Goal: Share content

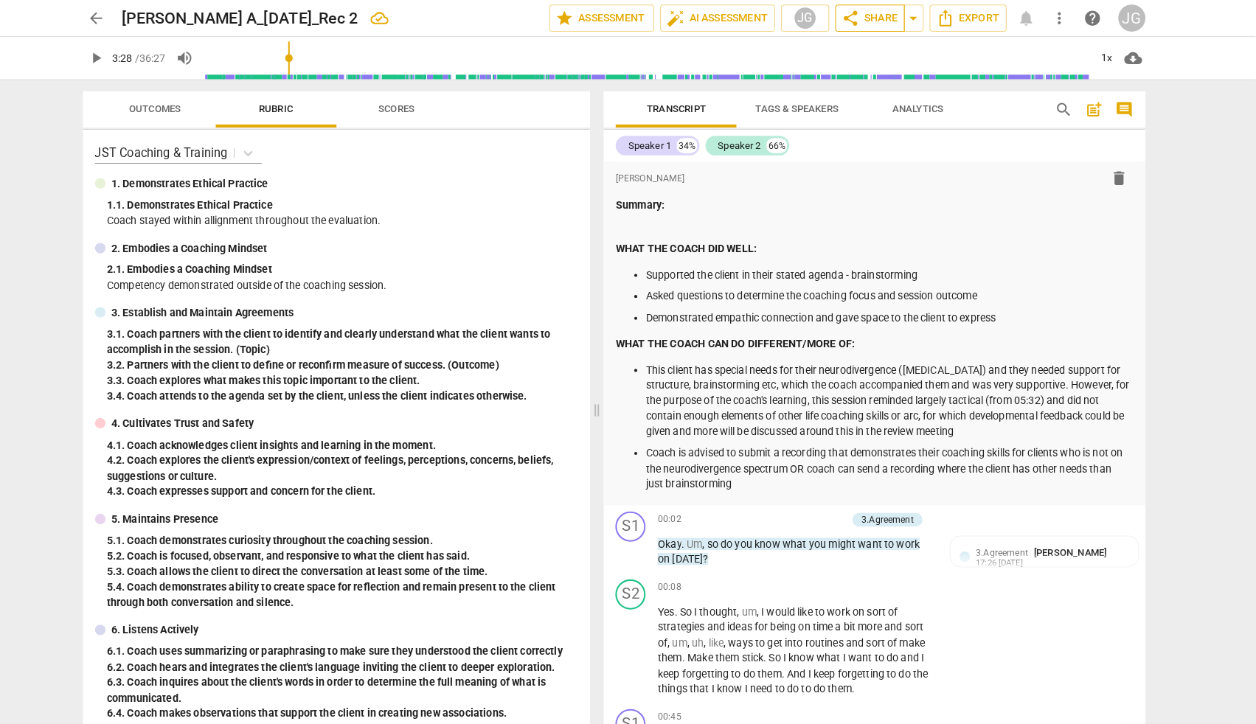
scroll to position [11617, 0]
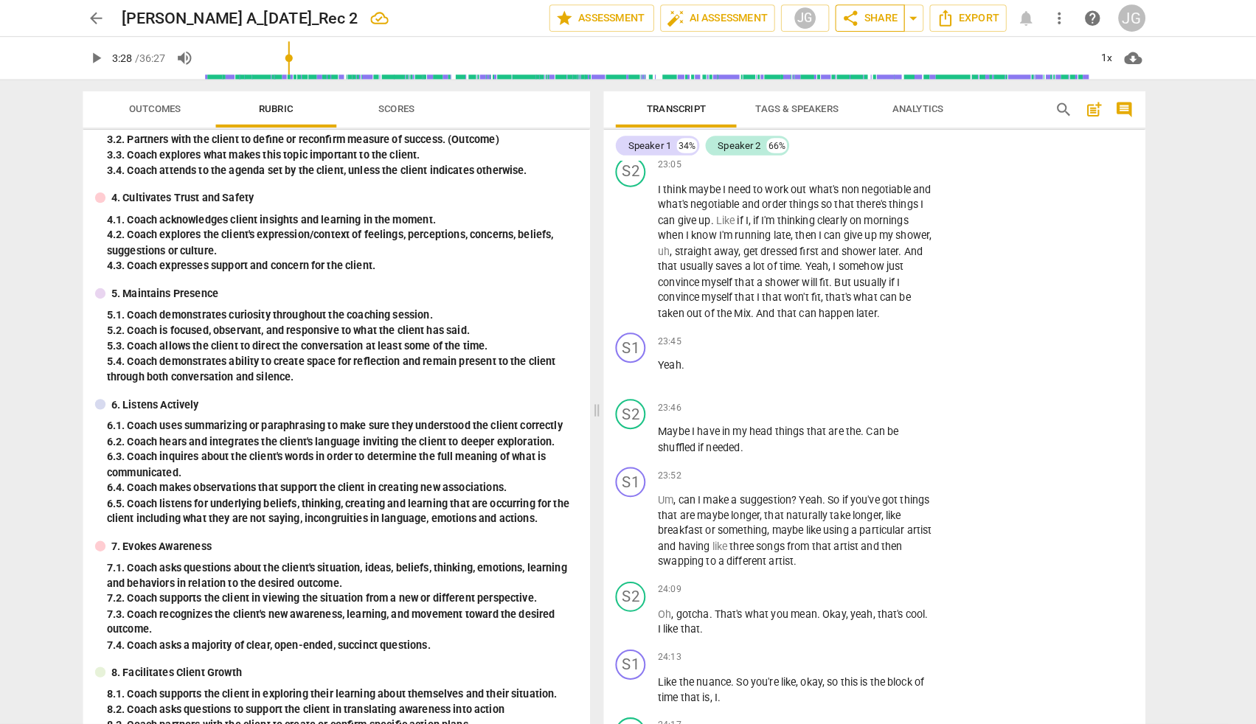
click at [862, 18] on span "share Share" at bounding box center [878, 18] width 55 height 18
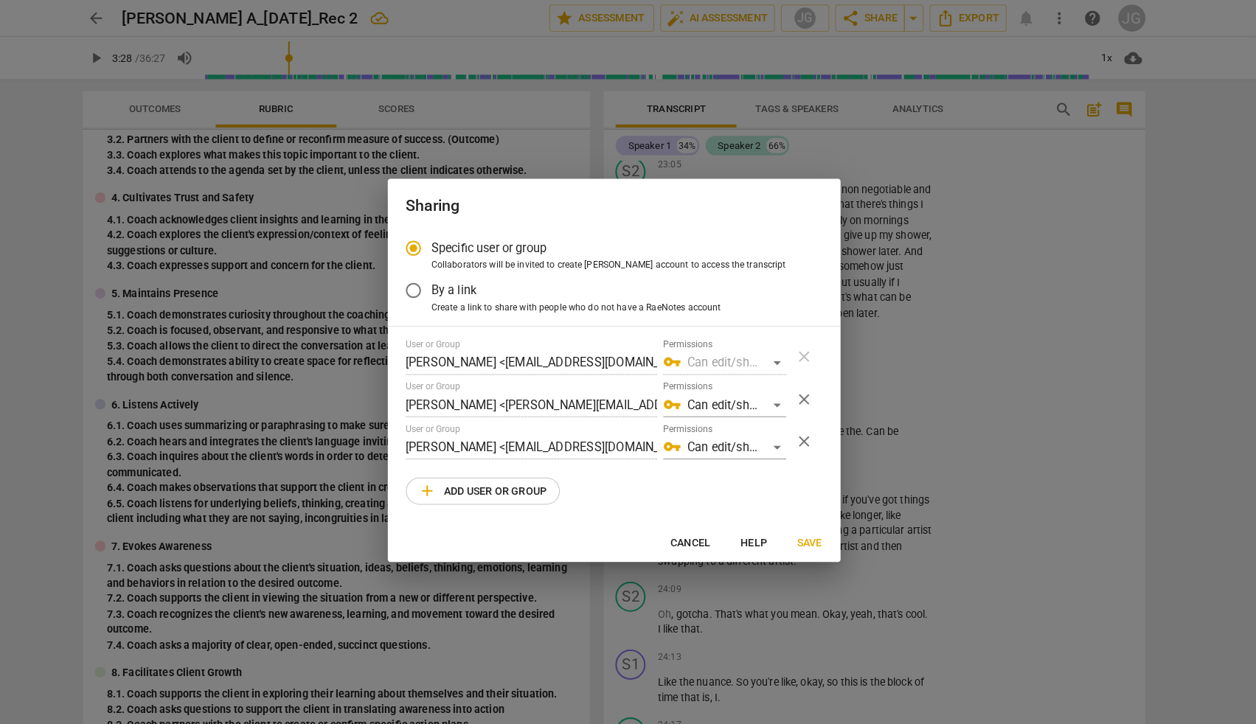
click at [501, 478] on span "add Add user or group" at bounding box center [499, 480] width 125 height 18
radio input "false"
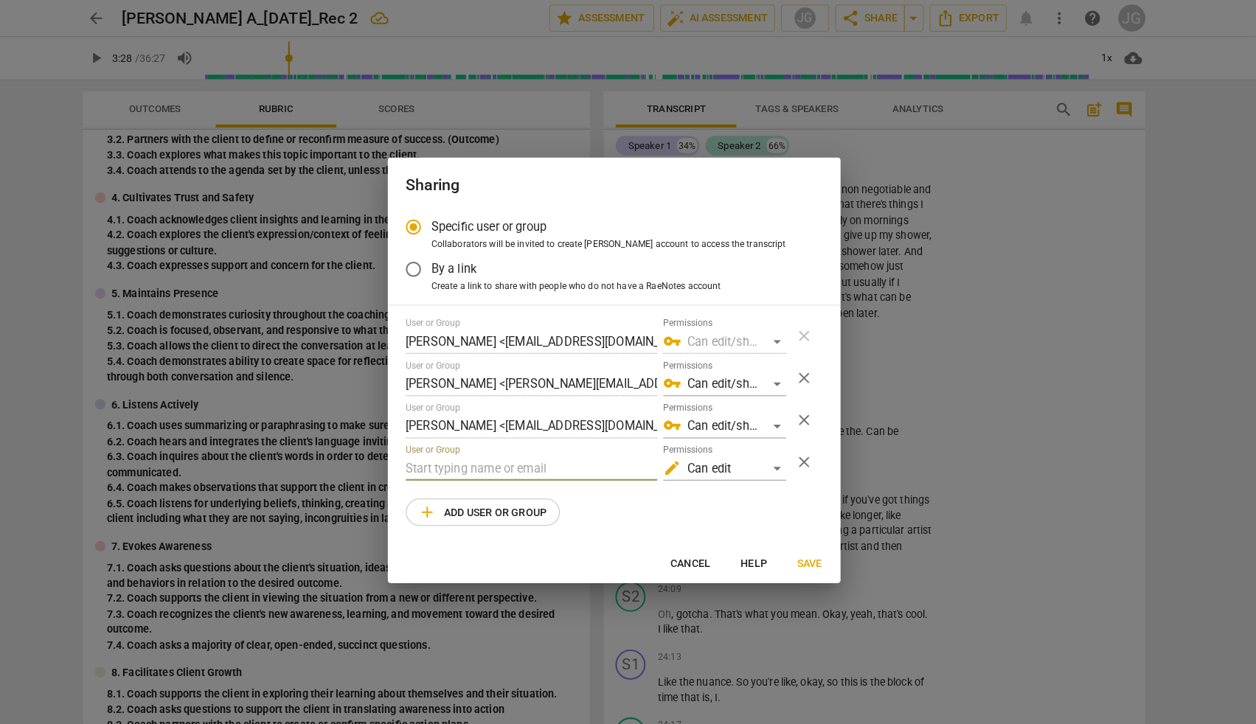
click at [476, 457] on input "text" at bounding box center [548, 458] width 246 height 24
type input "a"
paste input "[EMAIL_ADDRESS][DOMAIN_NAME]"
type input "[EMAIL_ADDRESS][DOMAIN_NAME]"
click at [757, 459] on div "edit Can edit" at bounding box center [736, 458] width 120 height 24
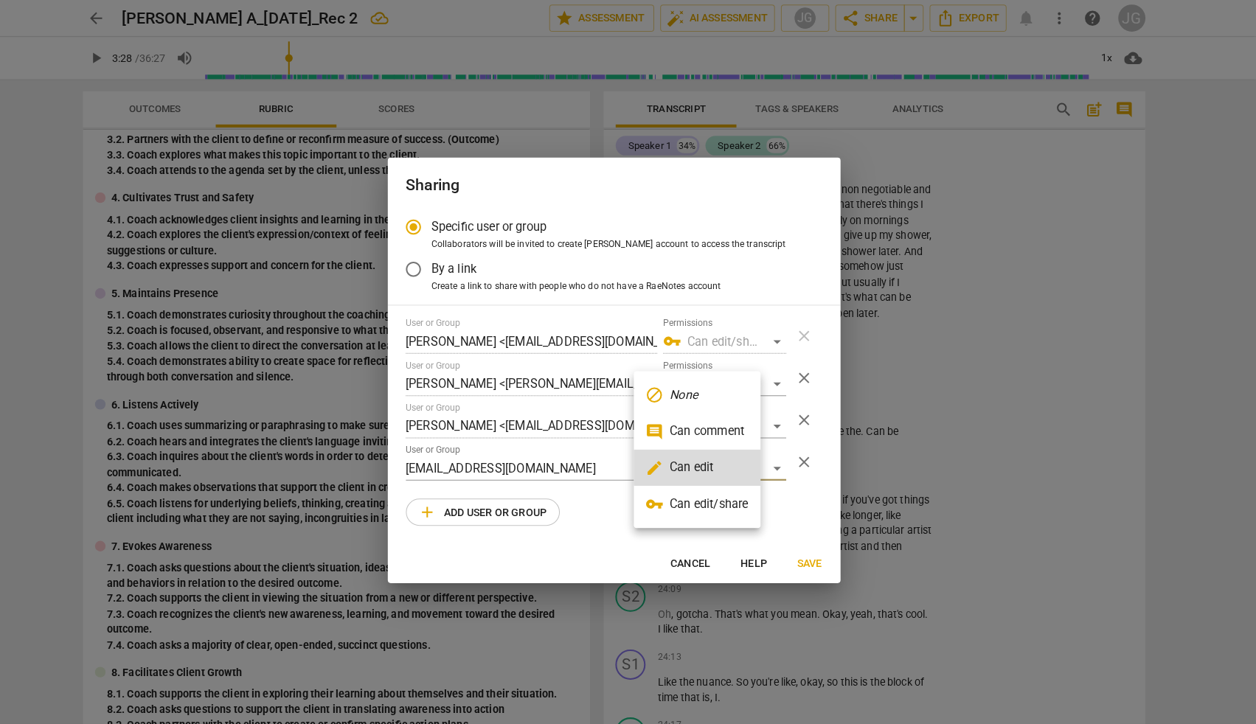
click at [692, 423] on li "comment Can comment" at bounding box center [710, 421] width 124 height 35
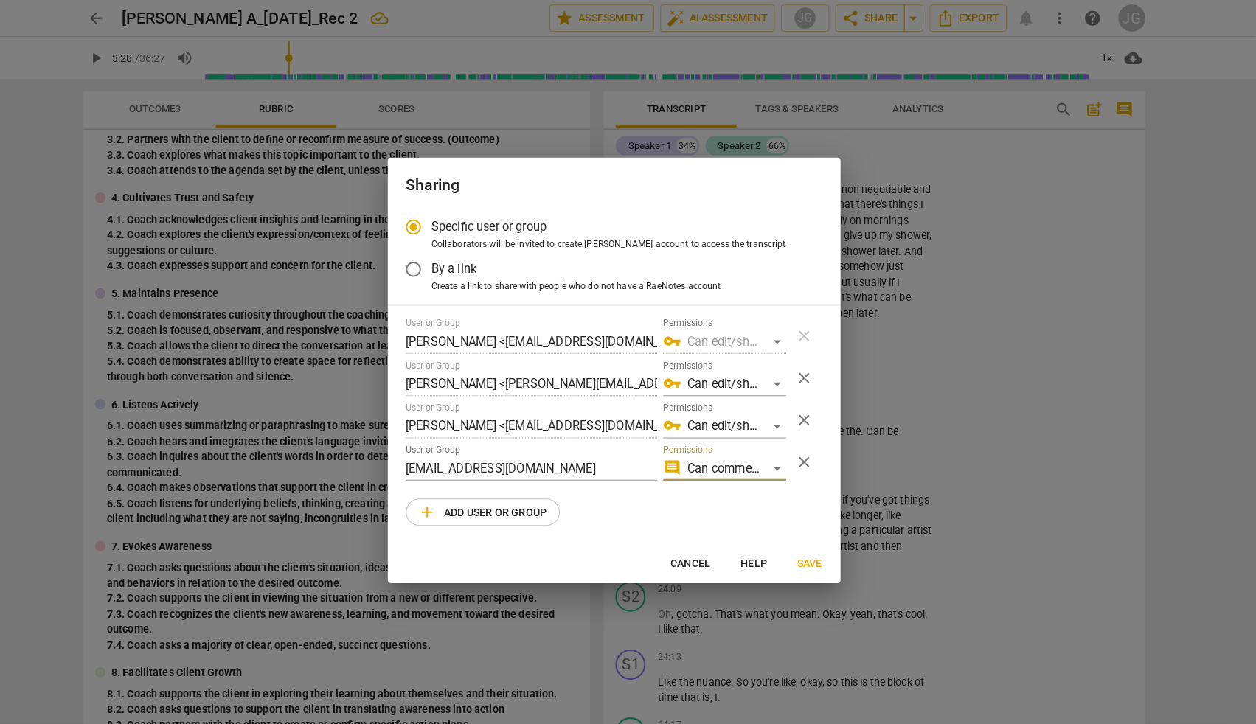
click at [808, 550] on span "Save" at bounding box center [820, 551] width 24 height 15
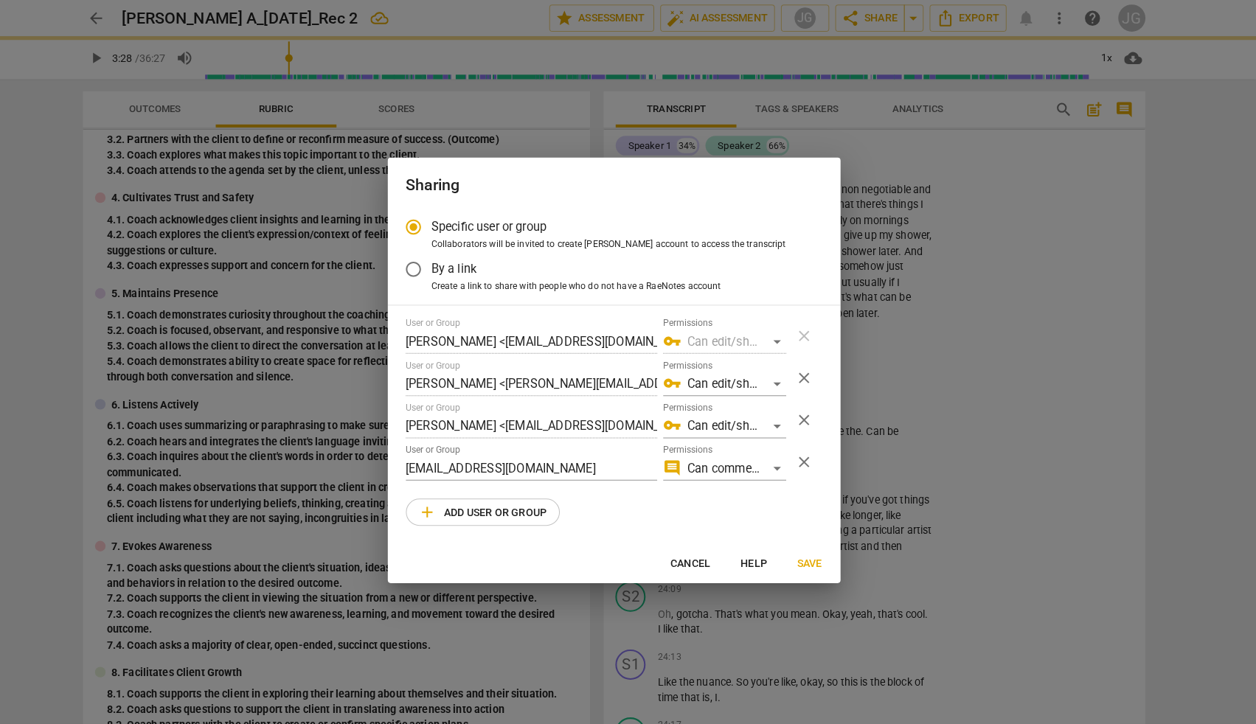
radio input "false"
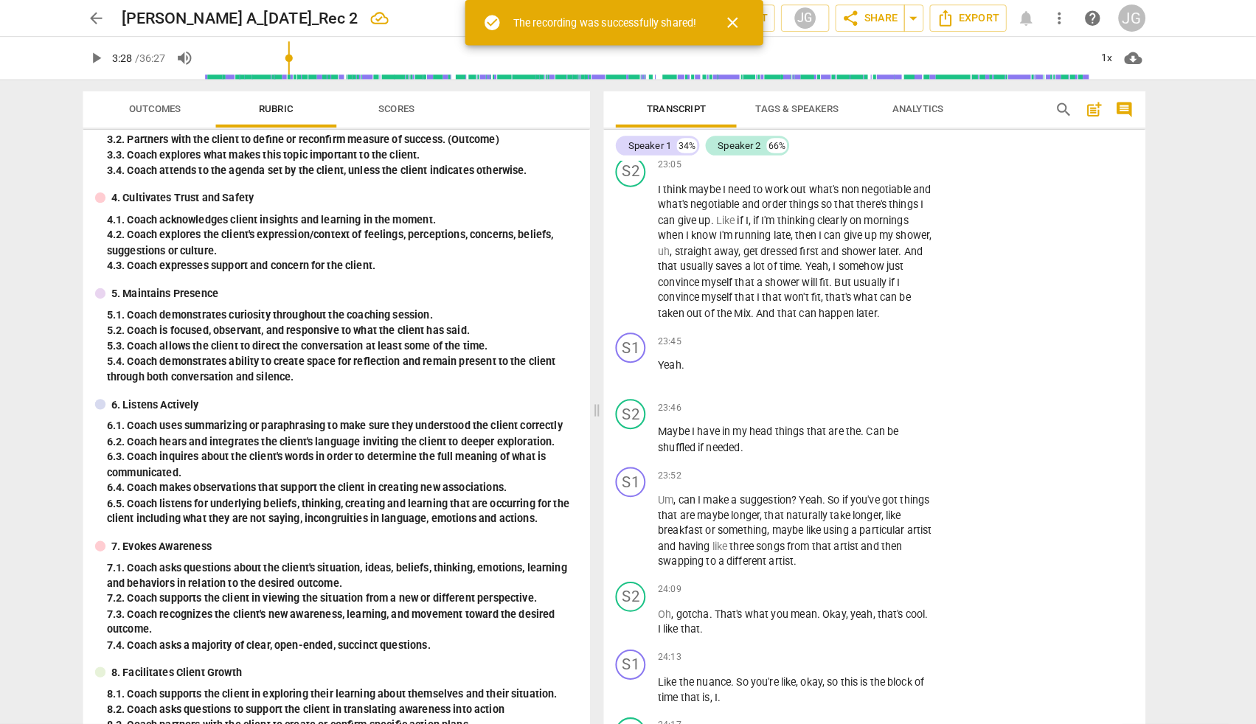
click at [114, 10] on span "arrow_back" at bounding box center [123, 18] width 18 height 18
